Goal: Task Accomplishment & Management: Manage account settings

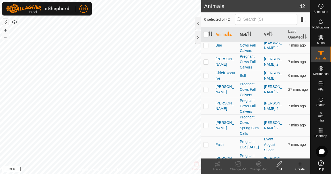
scroll to position [78, 0]
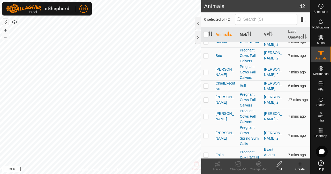
click at [205, 87] on p-checkbox at bounding box center [205, 86] width 5 height 4
click at [213, 164] on tracks-svg-icon at bounding box center [217, 164] width 21 height 6
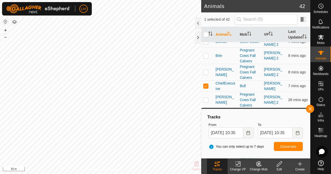
click at [8, 22] on button "button" at bounding box center [5, 22] width 6 height 6
checkbox input "false"
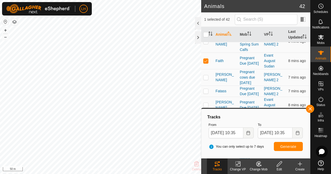
scroll to position [181, 0]
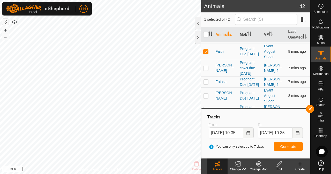
click at [205, 50] on p-checkbox at bounding box center [205, 51] width 5 height 4
checkbox input "false"
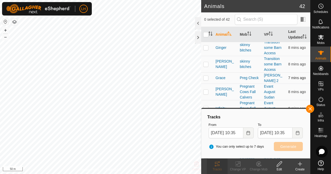
scroll to position [310, 0]
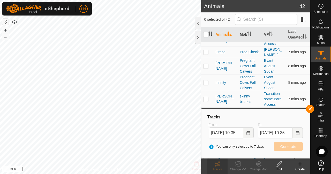
click at [206, 68] on p-checkbox at bounding box center [205, 66] width 5 height 4
checkbox input "true"
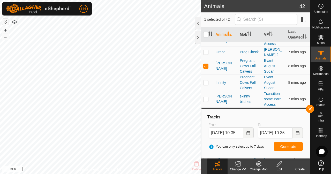
click at [205, 85] on p-checkbox at bounding box center [205, 82] width 5 height 4
checkbox input "true"
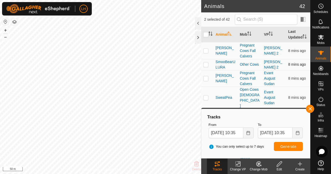
scroll to position [552, 0]
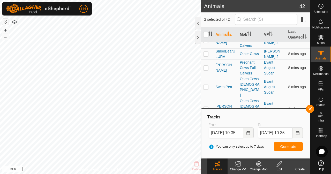
click at [206, 70] on p-checkbox at bounding box center [205, 68] width 5 height 4
checkbox input "true"
click at [258, 167] on icon at bounding box center [259, 164] width 6 height 6
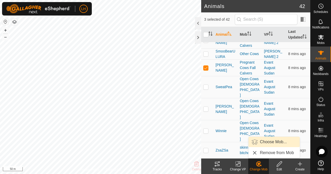
click at [290, 143] on link "Choose Mob..." at bounding box center [274, 142] width 51 height 10
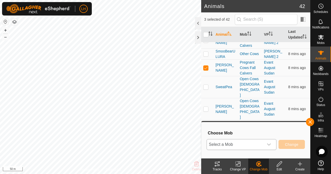
click at [261, 144] on span "Select a Mob" at bounding box center [235, 144] width 57 height 10
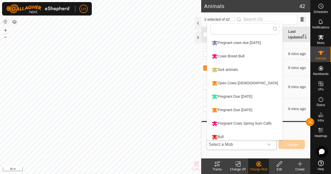
scroll to position [4, 0]
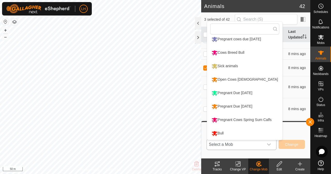
click at [241, 78] on div "Open Cows [DEMOGRAPHIC_DATA]" at bounding box center [244, 79] width 69 height 9
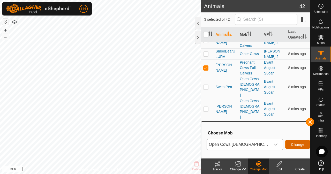
click at [293, 143] on span "Change" at bounding box center [297, 145] width 13 height 4
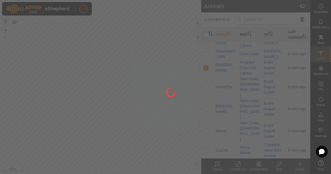
checkbox input "false"
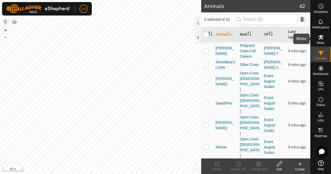
click at [321, 38] on icon at bounding box center [321, 37] width 6 height 5
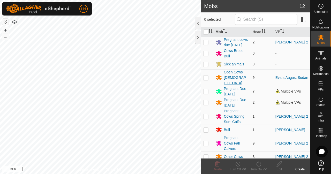
click at [235, 76] on div "Open Cows [DEMOGRAPHIC_DATA]" at bounding box center [236, 78] width 25 height 16
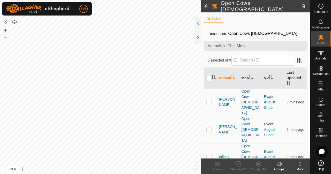
click at [205, 7] on span at bounding box center [206, 6] width 10 height 12
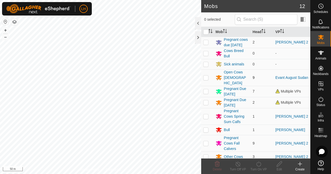
click at [207, 80] on p-checkbox at bounding box center [205, 78] width 5 height 4
checkbox input "true"
click at [278, 167] on icon at bounding box center [279, 164] width 6 height 6
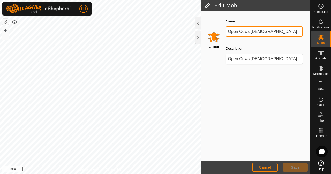
drag, startPoint x: 234, startPoint y: 31, endPoint x: 207, endPoint y: 31, distance: 26.4
click at [207, 31] on div "Colour Name Open Cows EVANT Description Open Cows [DEMOGRAPHIC_DATA]" at bounding box center [255, 43] width 103 height 59
type input "Cows [DEMOGRAPHIC_DATA]"
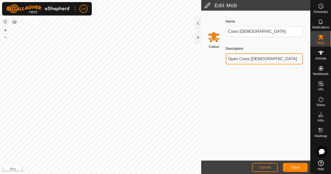
drag, startPoint x: 239, startPoint y: 60, endPoint x: 220, endPoint y: 55, distance: 19.3
click at [220, 55] on div "Colour Name Cows [DEMOGRAPHIC_DATA] Description Open Cows [DEMOGRAPHIC_DATA]" at bounding box center [255, 43] width 103 height 59
type input "Cows [DEMOGRAPHIC_DATA]"
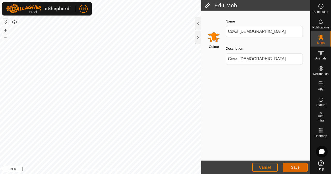
click at [291, 168] on span "Save" at bounding box center [295, 167] width 9 height 4
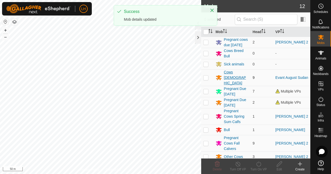
click at [234, 80] on div "Cows [DEMOGRAPHIC_DATA]" at bounding box center [236, 78] width 25 height 16
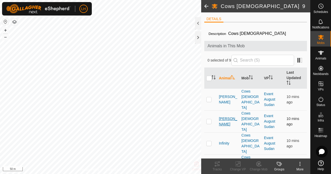
click at [222, 116] on span "[PERSON_NAME]" at bounding box center [228, 121] width 18 height 11
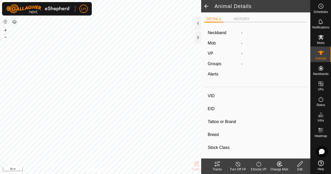
type input "[PERSON_NAME]"
type input "-"
type input "002k"
type input "Red Angus"
type input "Registered 75 percent"
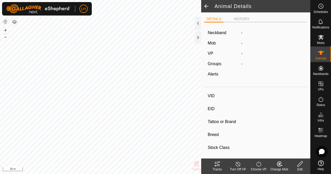
type input "02/2022"
type input "3 years 7 months"
type input "Wet/Lactating"
type input "0 kg"
type input "-"
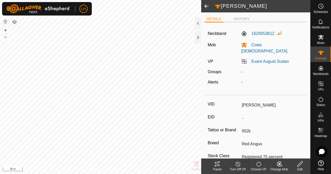
click at [300, 167] on div "Edit" at bounding box center [300, 169] width 21 height 5
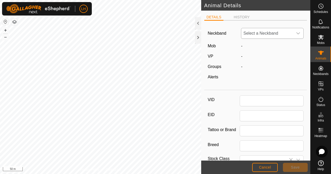
type input "[PERSON_NAME]"
type input "002k"
type input "Red Angus"
type input "Registered 75 percent"
type input "02/2022"
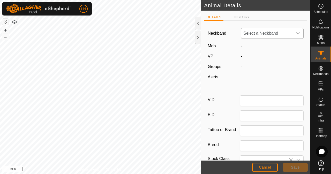
type input "3 years 7 months"
type input "0"
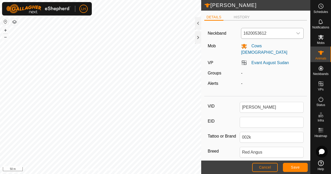
click at [287, 32] on span "1620053612" at bounding box center [267, 33] width 52 height 10
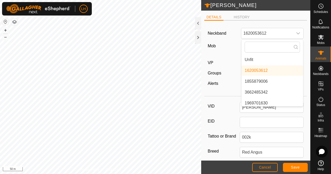
click at [279, 13] on div "DETAILS HISTORY Neckband 1620053612 Unfit 1620053612 1855879006 3662485342 1969…" at bounding box center [255, 86] width 109 height 150
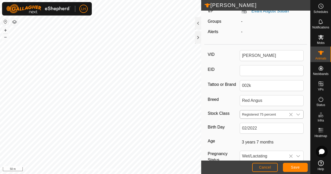
scroll to position [78, 0]
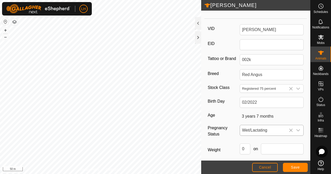
click at [296, 128] on icon "dropdown trigger" at bounding box center [298, 130] width 4 height 4
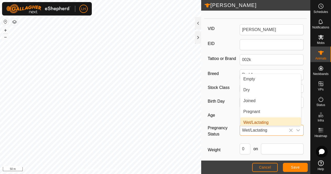
scroll to position [2, 0]
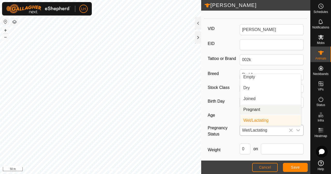
click at [282, 105] on li "Pregnant" at bounding box center [270, 110] width 61 height 10
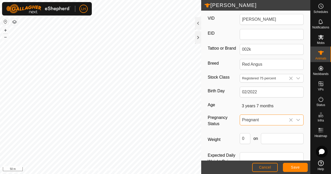
scroll to position [94, 0]
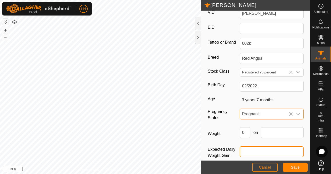
click at [264, 146] on input "Expected Daily Weight Gain" at bounding box center [272, 151] width 64 height 11
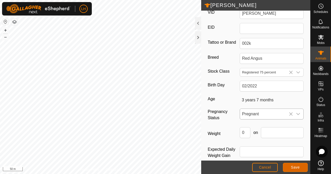
click at [295, 168] on span "Save" at bounding box center [295, 167] width 9 height 4
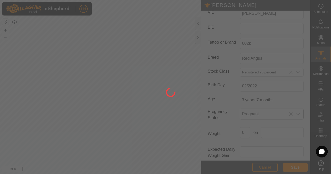
scroll to position [85, 0]
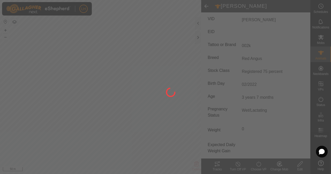
type input "-"
type input "0 kg"
type input "-"
type input "Wet/Lactating"
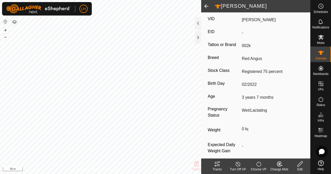
click at [206, 5] on span at bounding box center [206, 6] width 10 height 12
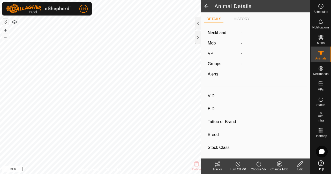
type input "[PERSON_NAME]"
type input "-"
type input "002k"
type input "Red Angus"
type input "Registered 75 percent"
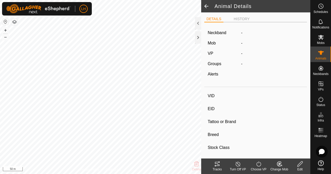
type input "02/2022"
type input "3 years 7 months"
type input "Pregnant"
type input "0 kg"
type input "-"
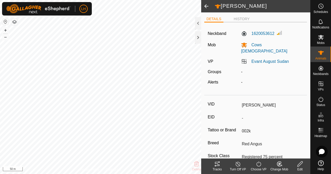
click at [206, 5] on span at bounding box center [206, 6] width 10 height 12
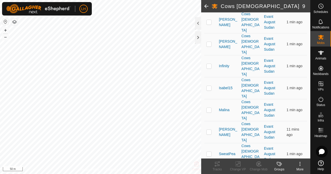
scroll to position [78, 0]
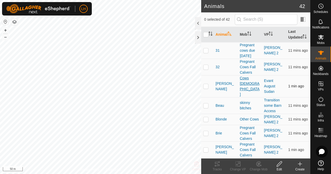
click at [242, 88] on div "Cows [DEMOGRAPHIC_DATA]" at bounding box center [250, 87] width 20 height 22
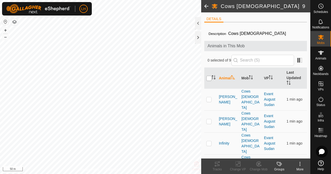
click at [210, 76] on input "checkbox" at bounding box center [208, 78] width 5 height 5
checkbox input "true"
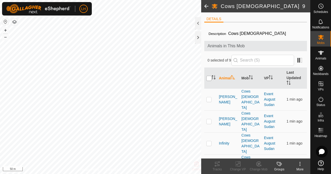
checkbox input "true"
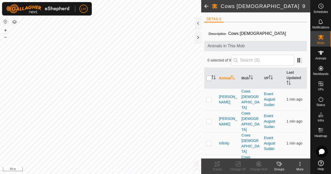
checkbox input "true"
click at [219, 166] on icon at bounding box center [217, 164] width 6 height 6
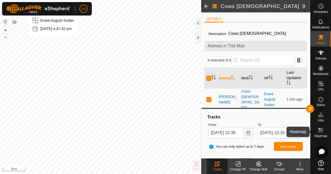
click at [321, 132] on rect at bounding box center [320, 131] width 1 height 1
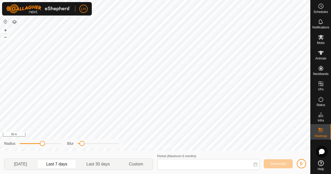
type input "[DATE] - [DATE]"
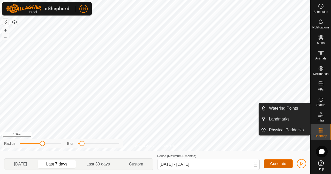
click at [275, 163] on span "Generate" at bounding box center [278, 164] width 16 height 4
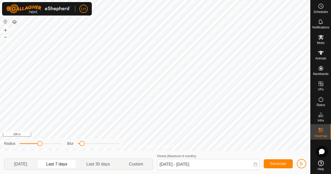
drag, startPoint x: 44, startPoint y: 144, endPoint x: 40, endPoint y: 144, distance: 4.2
click at [39, 145] on span at bounding box center [39, 143] width 5 height 5
click at [324, 28] on span "Notifications" at bounding box center [320, 27] width 17 height 3
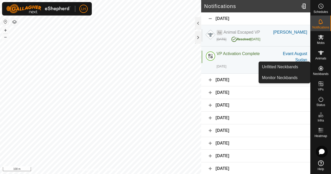
click at [320, 69] on icon at bounding box center [321, 68] width 5 height 5
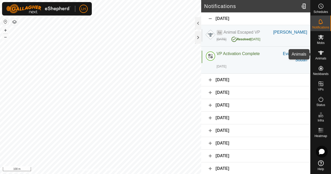
click at [321, 52] on icon at bounding box center [321, 53] width 6 height 4
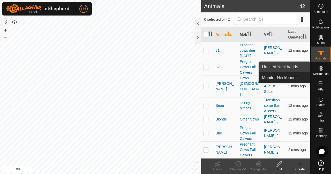
click at [282, 65] on link "Unfitted Neckbands" at bounding box center [284, 67] width 51 height 10
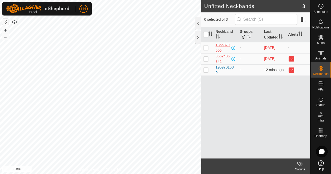
click at [225, 45] on div "1855879006" at bounding box center [223, 47] width 15 height 11
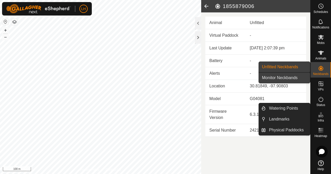
click at [274, 77] on link "Monitor Neckbands" at bounding box center [284, 78] width 51 height 10
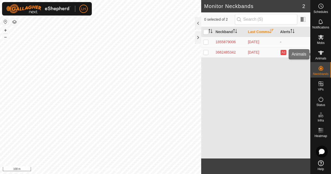
click at [322, 50] on icon at bounding box center [321, 53] width 6 height 6
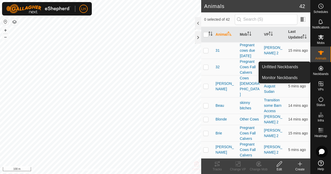
click at [322, 73] on span "Neckbands" at bounding box center [321, 73] width 16 height 3
click at [289, 66] on link "Unfitted Neckbands" at bounding box center [284, 67] width 51 height 10
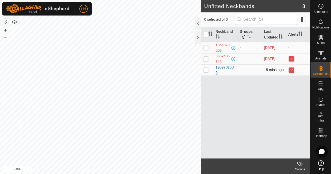
click at [224, 68] on div "1969701630" at bounding box center [226, 70] width 20 height 11
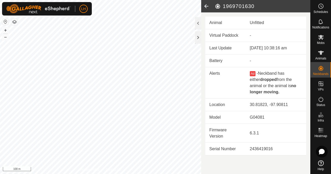
click at [206, 5] on icon at bounding box center [206, 6] width 10 height 12
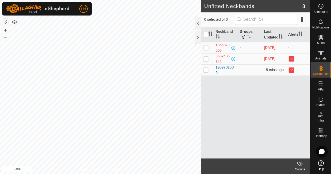
click at [220, 56] on div "3662485342" at bounding box center [223, 59] width 15 height 11
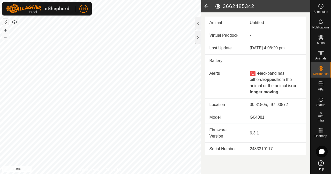
click at [207, 7] on icon at bounding box center [206, 6] width 10 height 12
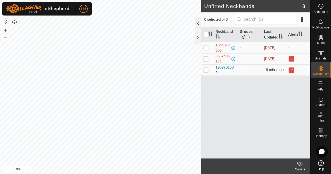
click at [197, 21] on div at bounding box center [198, 23] width 6 height 12
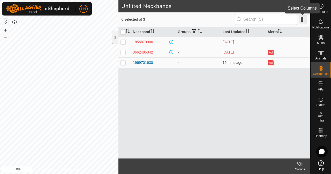
click at [306, 19] on span at bounding box center [303, 19] width 8 height 8
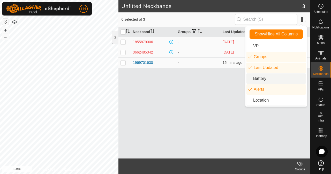
click at [260, 74] on li "Battery" at bounding box center [276, 78] width 59 height 10
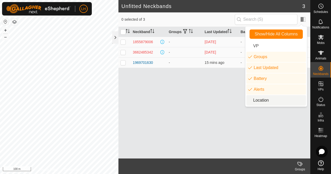
click at [263, 100] on li "Location" at bounding box center [276, 100] width 59 height 10
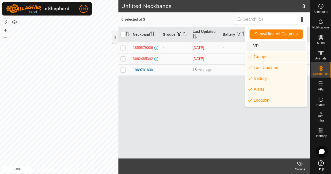
click at [267, 47] on li "VP" at bounding box center [276, 46] width 59 height 10
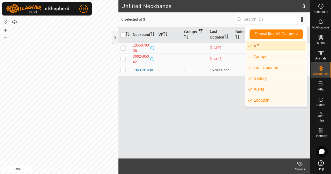
click at [199, 8] on h2 "Unfitted Neckbands" at bounding box center [212, 6] width 181 height 6
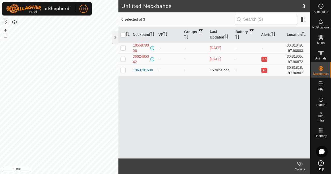
click at [240, 71] on td "-" at bounding box center [246, 70] width 26 height 11
